Goal: Communication & Community: Share content

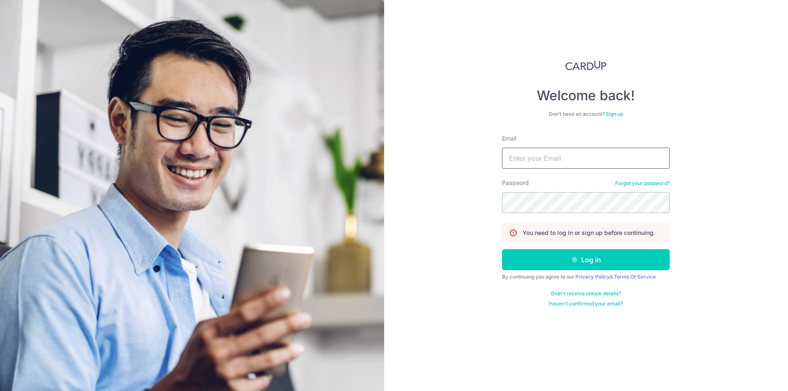
click at [546, 162] on input "Email" at bounding box center [586, 158] width 168 height 21
type input "[EMAIL_ADDRESS][DOMAIN_NAME]"
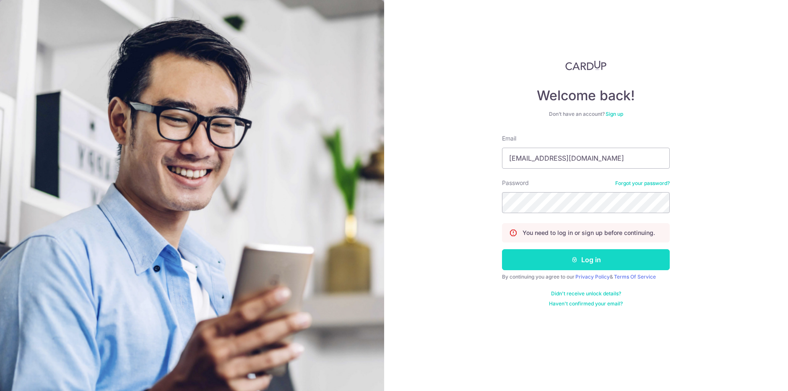
click at [590, 258] on button "Log in" at bounding box center [586, 259] width 168 height 21
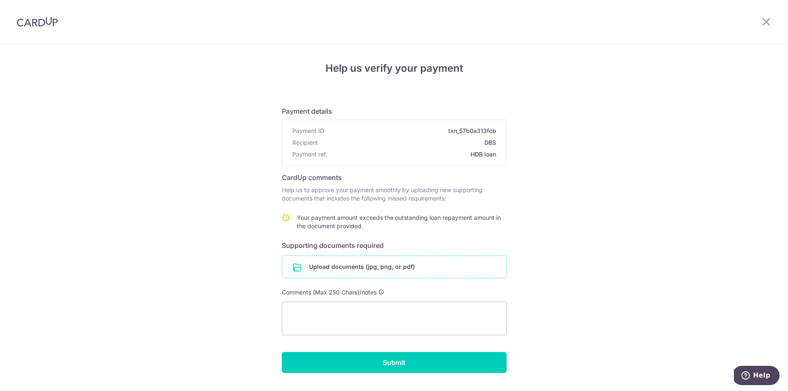
scroll to position [21, 0]
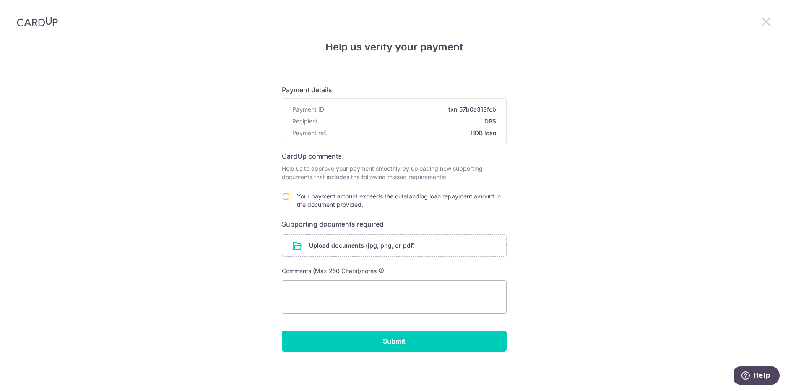
click at [766, 22] on icon at bounding box center [766, 21] width 10 height 10
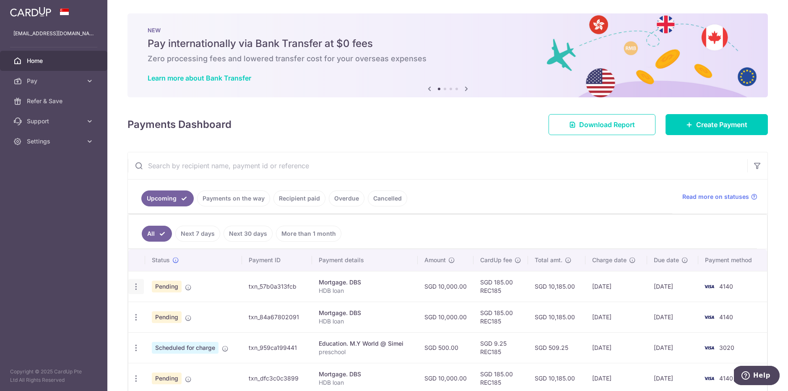
click at [134, 287] on icon "button" at bounding box center [136, 286] width 9 height 9
click at [162, 308] on span "Update payment" at bounding box center [180, 310] width 57 height 10
radio input "true"
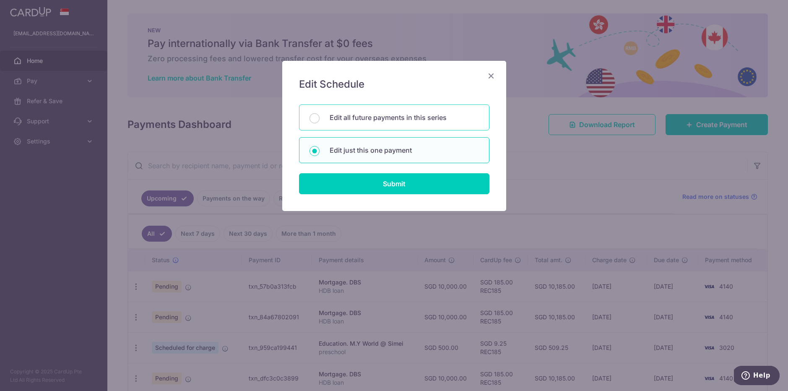
click at [388, 114] on p "Edit all future payments in this series" at bounding box center [404, 117] width 149 height 10
click at [320, 114] on input "Edit all future payments in this series" at bounding box center [315, 118] width 10 height 10
radio input "true"
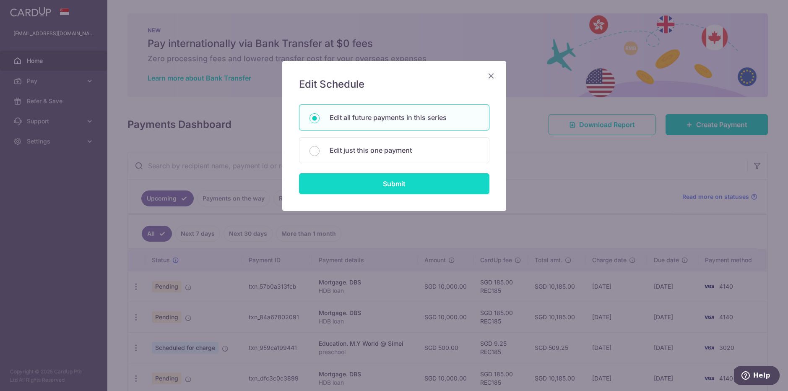
click at [383, 184] on input "Submit" at bounding box center [394, 183] width 190 height 21
radio input "true"
type input "10,000.00"
type input "HDB loan"
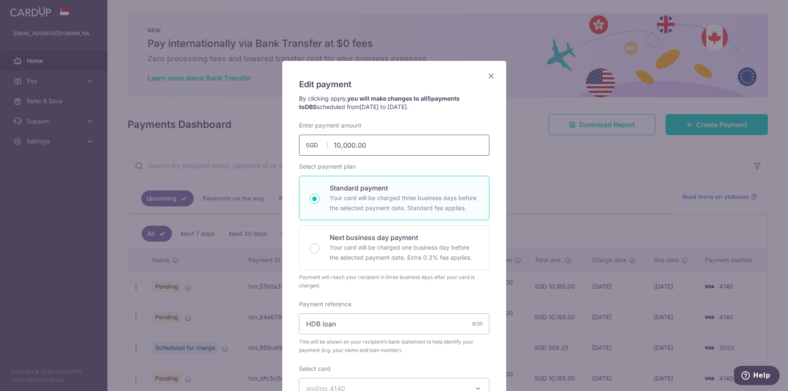
click at [351, 143] on input "10,000.00" at bounding box center [394, 145] width 190 height 21
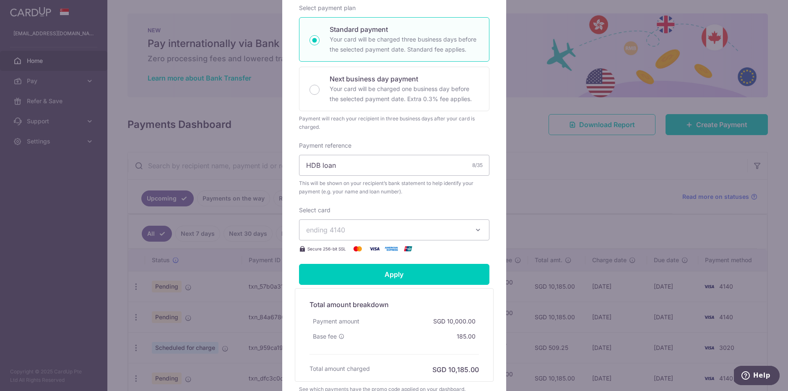
scroll to position [239, 0]
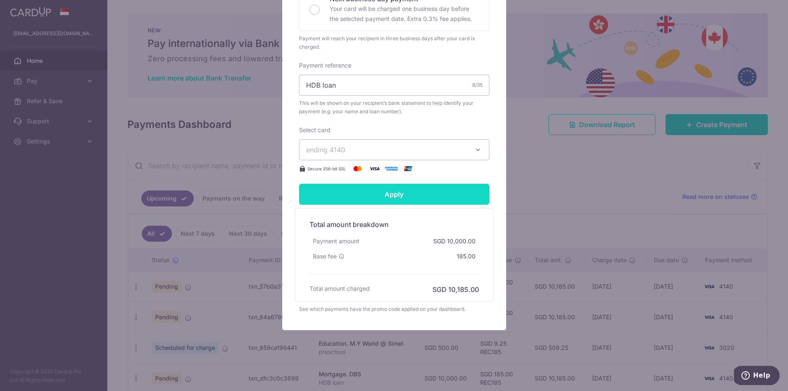
type input "5,000.00"
click at [380, 193] on input "Apply" at bounding box center [394, 194] width 190 height 21
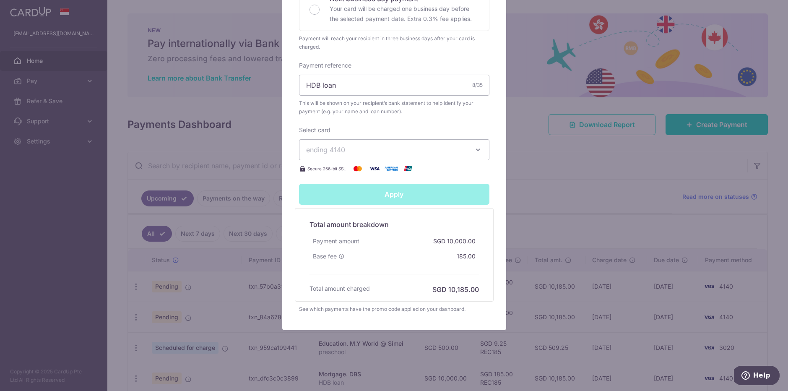
type input "Successfully Applied"
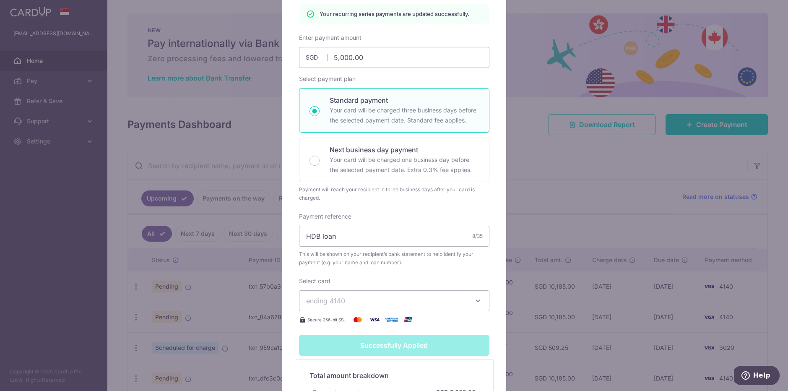
scroll to position [117, 0]
click at [551, 159] on div "Edit payment By clicking apply, you will make changes to all 5 payments to DBS …" at bounding box center [394, 195] width 788 height 391
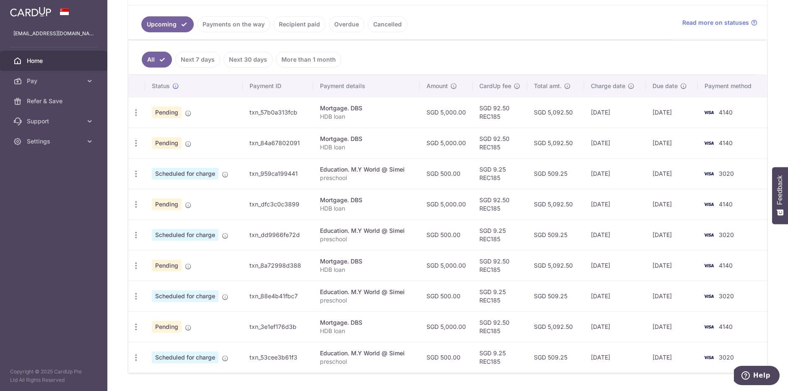
scroll to position [207, 0]
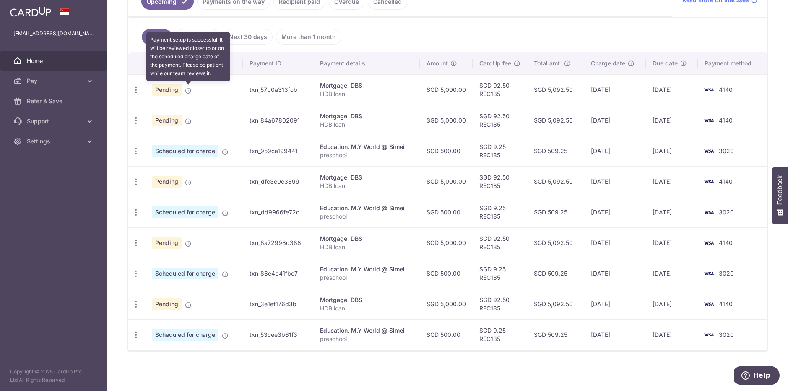
click at [189, 91] on icon at bounding box center [188, 90] width 7 height 7
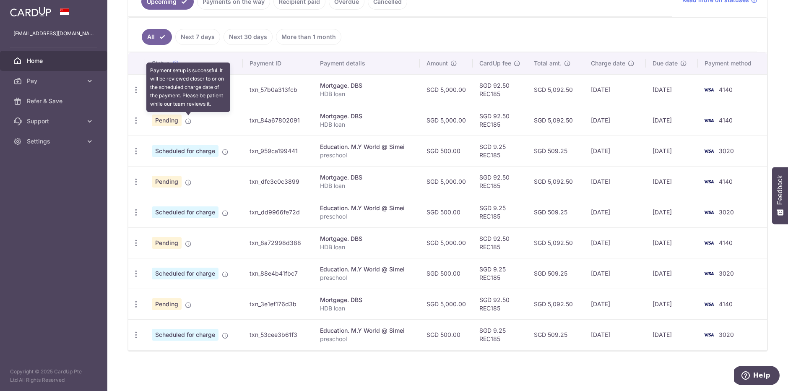
click at [190, 123] on icon at bounding box center [188, 121] width 7 height 7
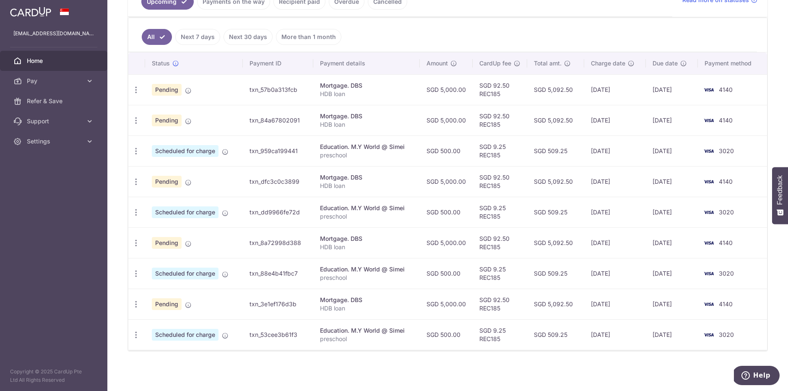
scroll to position [0, 0]
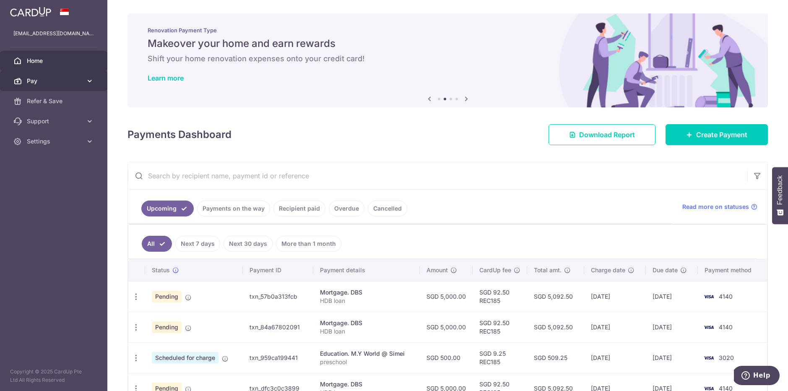
click at [88, 79] on icon at bounding box center [90, 81] width 8 height 8
click at [90, 114] on link "Support" at bounding box center [53, 121] width 107 height 20
click at [89, 140] on icon at bounding box center [90, 141] width 8 height 8
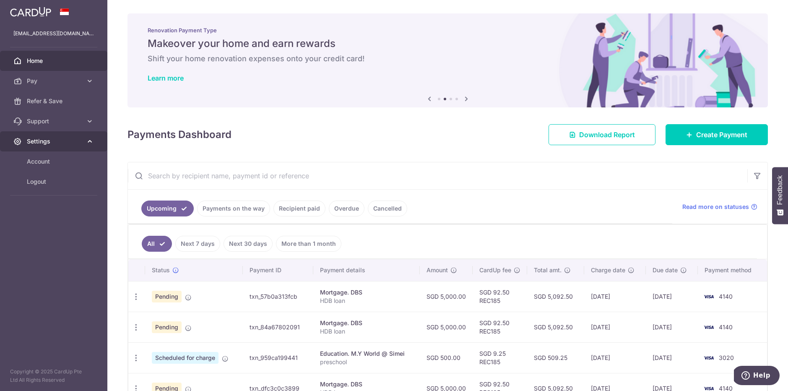
click at [89, 140] on icon at bounding box center [90, 141] width 8 height 8
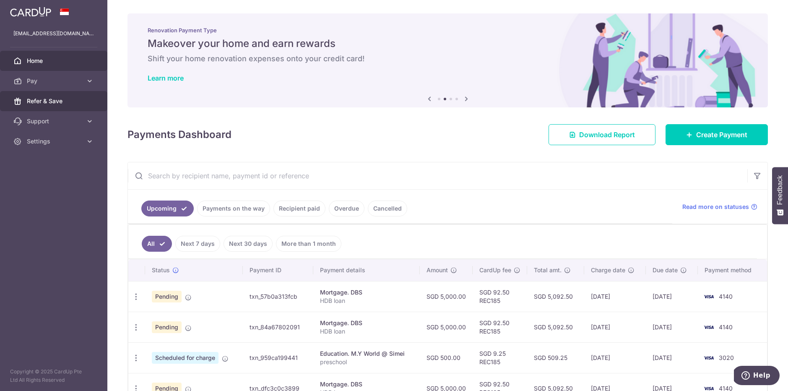
click at [56, 96] on link "Refer & Save" at bounding box center [53, 101] width 107 height 20
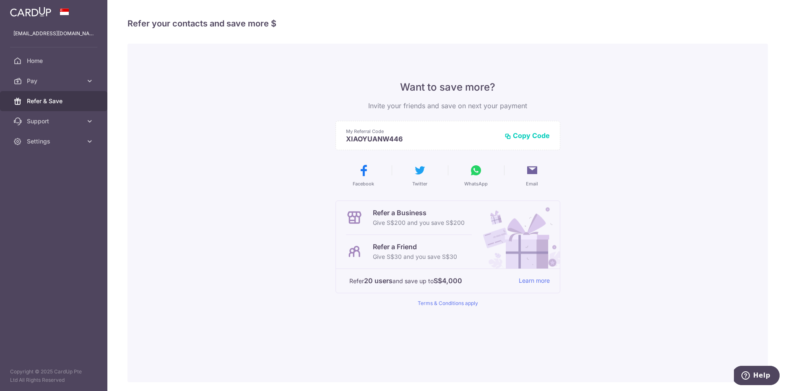
click at [532, 136] on button "Copy Code" at bounding box center [527, 135] width 45 height 8
click at [542, 173] on button "Email" at bounding box center [533, 175] width 50 height 23
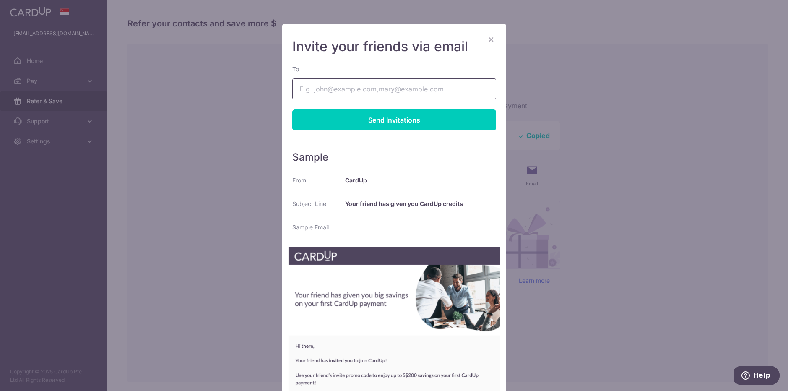
click at [398, 92] on input "To" at bounding box center [394, 88] width 204 height 21
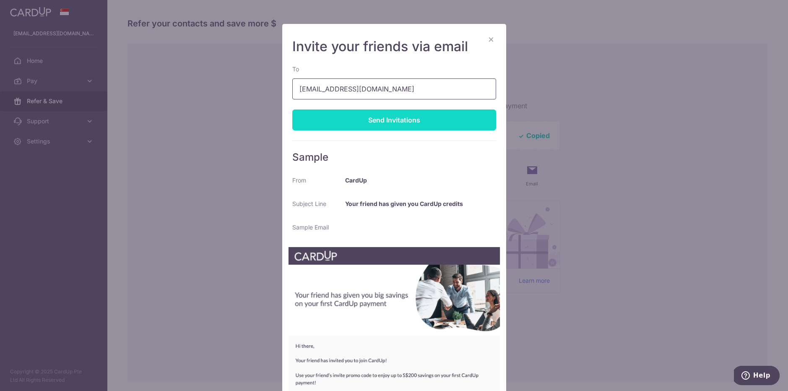
type input "wxyshawvin@gmail.com"
click at [386, 121] on div "Send Invitations" at bounding box center [394, 119] width 204 height 21
